Goal: Task Accomplishment & Management: Use online tool/utility

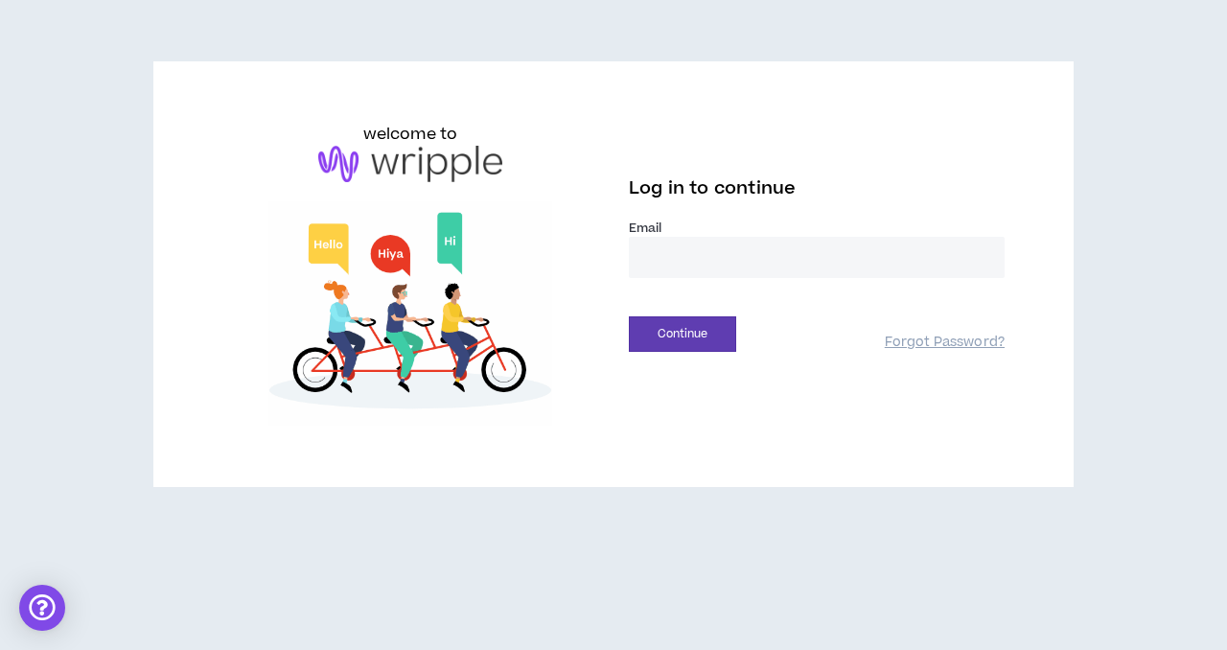
click at [690, 266] on input "email" at bounding box center [817, 257] width 376 height 41
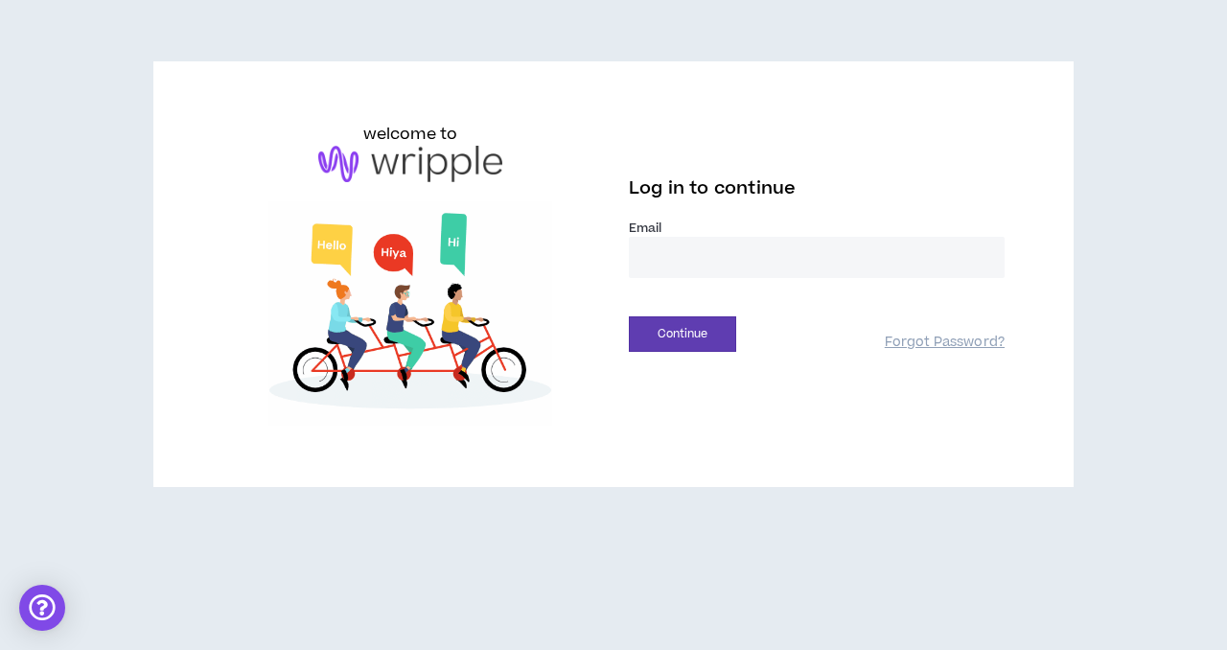
type input "**********"
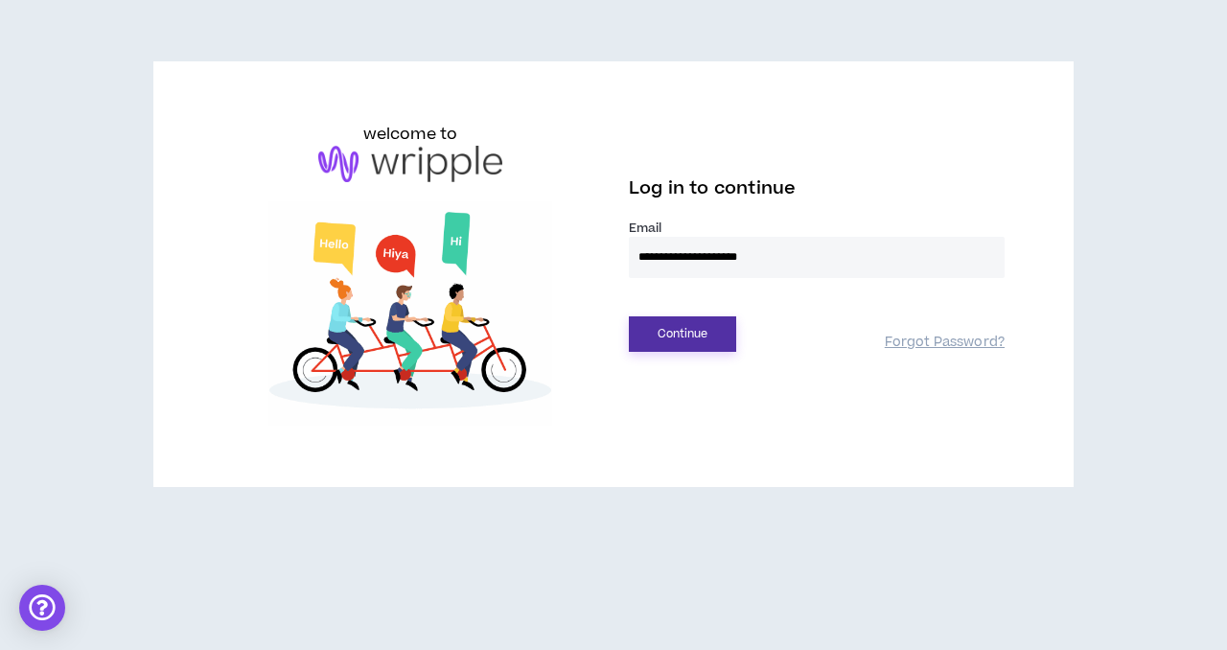
click at [723, 332] on button "Continue" at bounding box center [682, 333] width 107 height 35
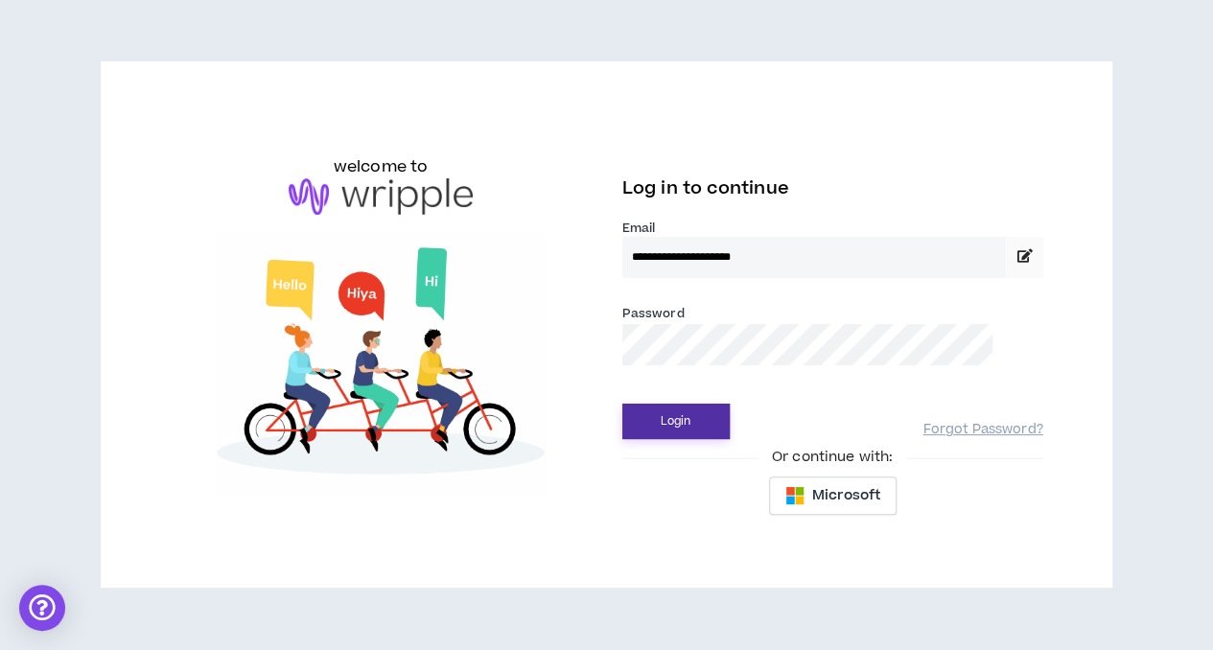
click at [686, 409] on button "Login" at bounding box center [675, 421] width 107 height 35
